Goal: Use online tool/utility: Utilize a website feature to perform a specific function

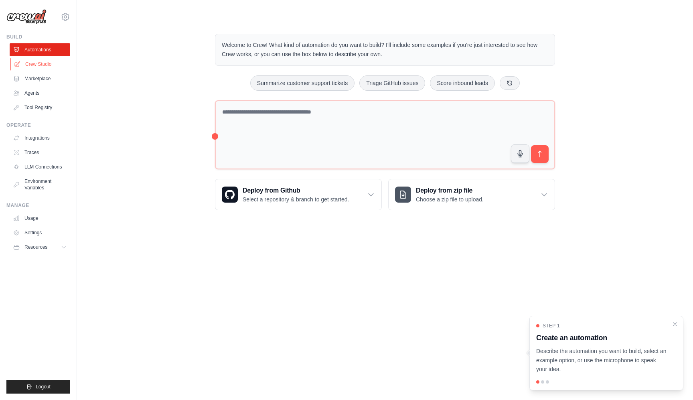
click at [50, 67] on link "Crew Studio" at bounding box center [40, 64] width 61 height 13
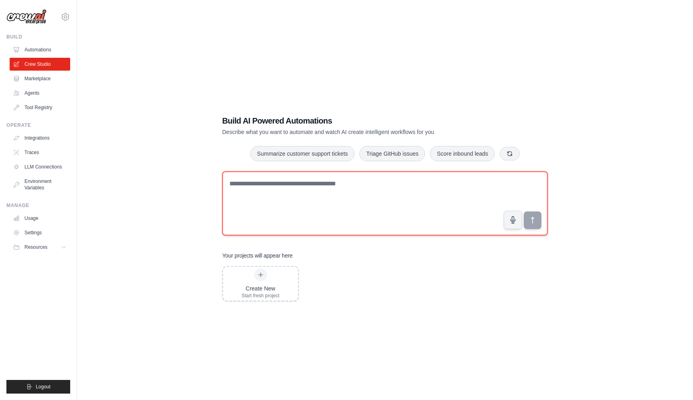
click at [420, 203] on textarea at bounding box center [385, 203] width 326 height 64
type textarea "**********"
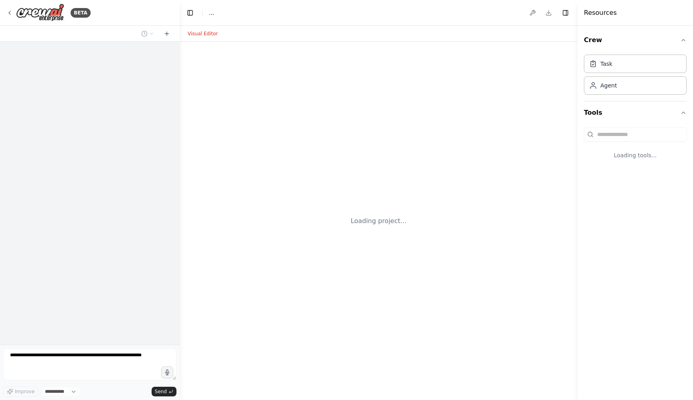
select select "****"
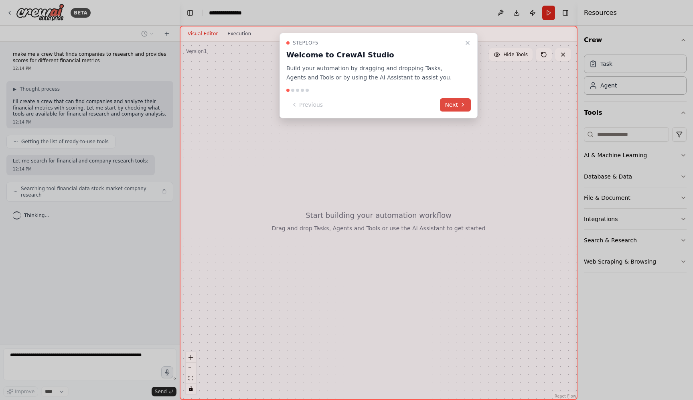
click at [458, 109] on button "Next" at bounding box center [455, 104] width 31 height 13
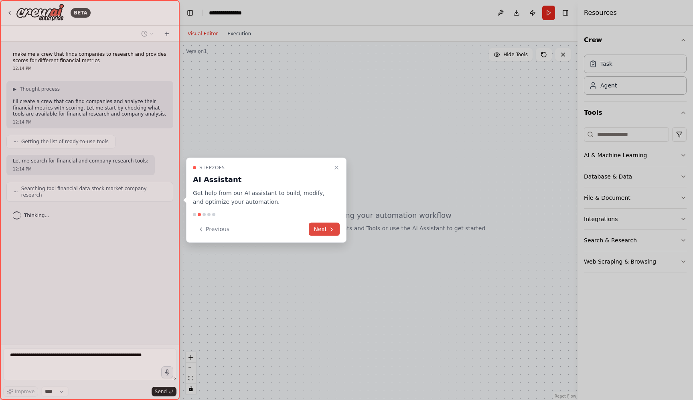
click at [320, 232] on button "Next" at bounding box center [324, 229] width 31 height 13
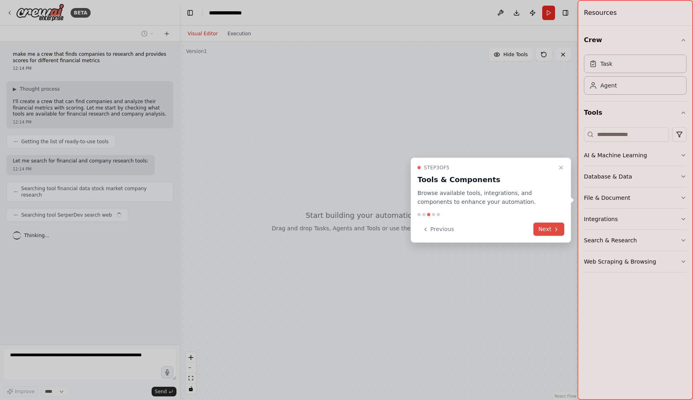
click at [547, 229] on button "Next" at bounding box center [548, 229] width 31 height 13
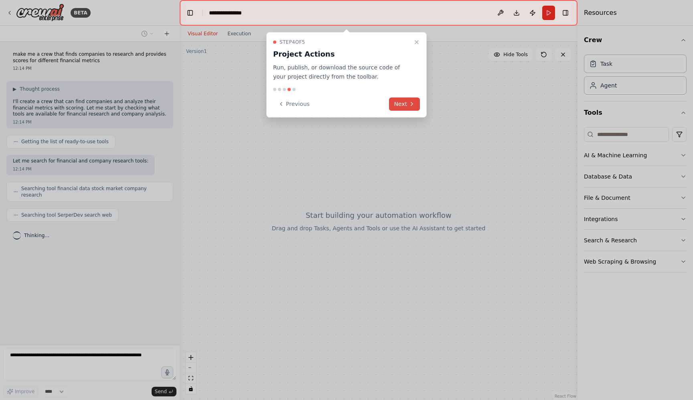
click at [405, 106] on button "Next" at bounding box center [404, 103] width 31 height 13
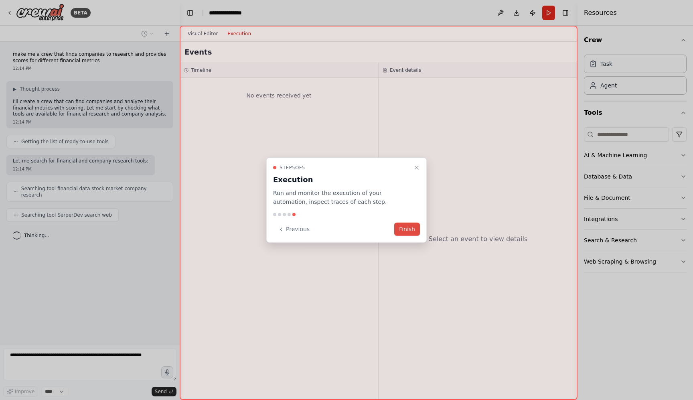
click at [406, 231] on button "Finish" at bounding box center [407, 229] width 26 height 13
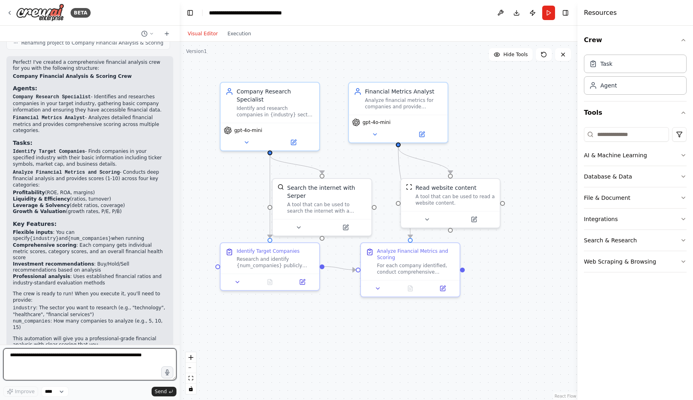
scroll to position [404, 0]
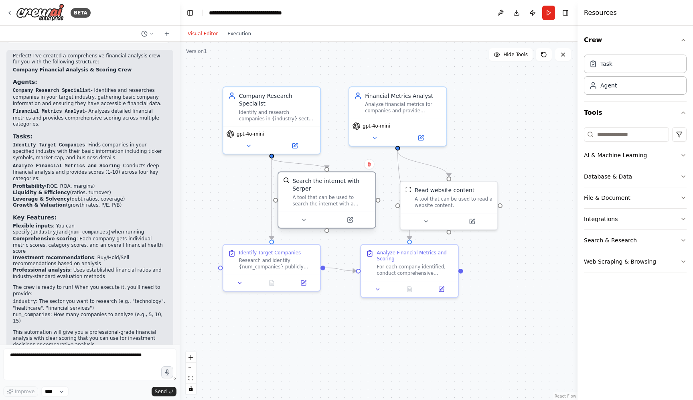
drag, startPoint x: 345, startPoint y: 191, endPoint x: 347, endPoint y: 180, distance: 10.6
click at [347, 180] on div "Search the internet with Serper" at bounding box center [331, 185] width 78 height 16
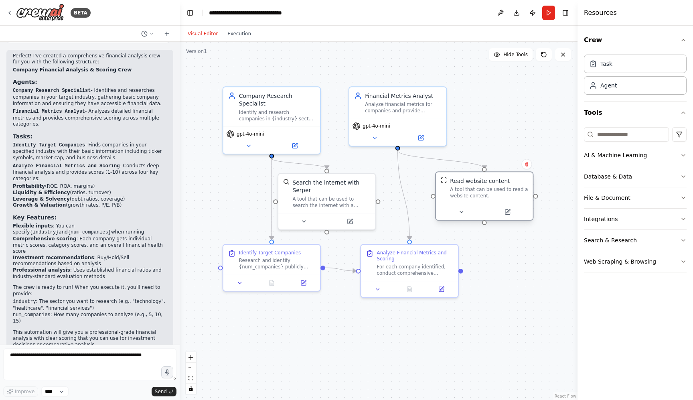
drag, startPoint x: 438, startPoint y: 202, endPoint x: 476, endPoint y: 194, distance: 39.4
click at [476, 194] on div "A tool that can be used to read a website content." at bounding box center [489, 192] width 78 height 12
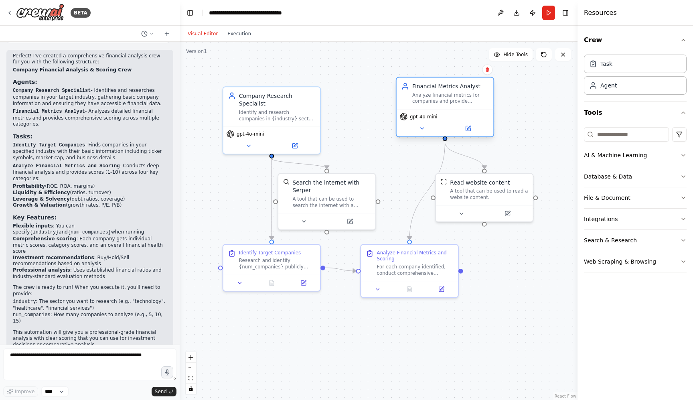
drag, startPoint x: 405, startPoint y: 120, endPoint x: 456, endPoint y: 109, distance: 52.4
click at [456, 109] on div "gpt-4o-mini" at bounding box center [445, 122] width 97 height 27
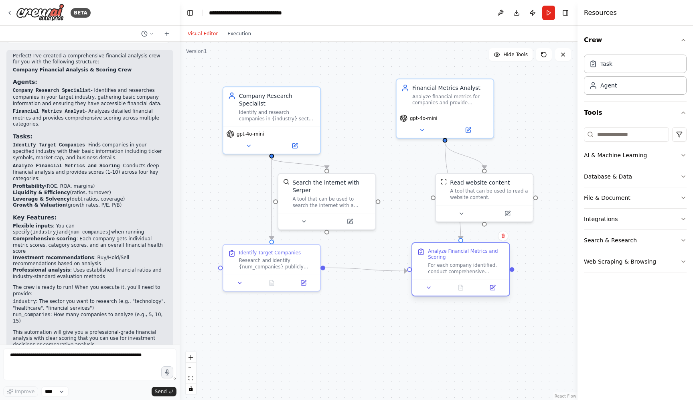
drag, startPoint x: 413, startPoint y: 278, endPoint x: 465, endPoint y: 279, distance: 52.2
click at [465, 279] on div "Analyze Financial Metrics and Scoring For each company identified, conduct comp…" at bounding box center [460, 261] width 97 height 36
drag, startPoint x: 270, startPoint y: 267, endPoint x: 258, endPoint y: 269, distance: 11.8
click at [258, 269] on div "Identify Target Companies Research and identify {num_companies} publicly traded…" at bounding box center [263, 258] width 97 height 30
